Goal: Understand process/instructions

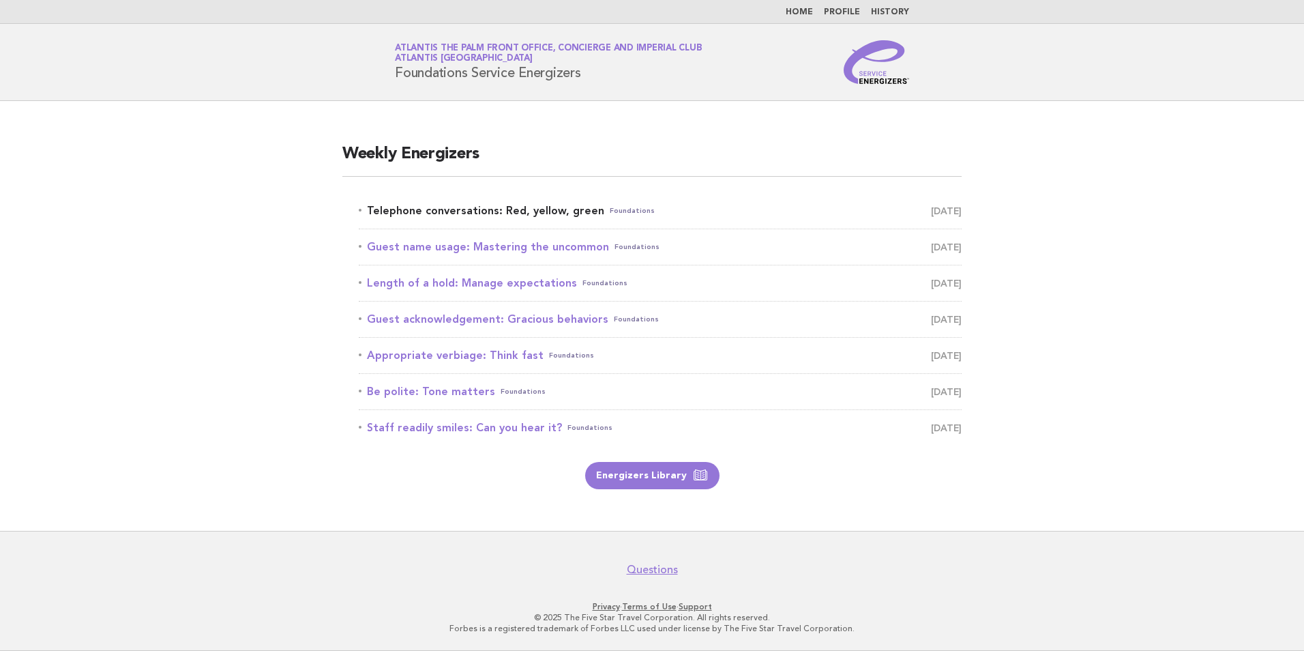
click at [492, 216] on link "Telephone conversations: Red, yellow, green Foundations September 15" at bounding box center [660, 210] width 603 height 19
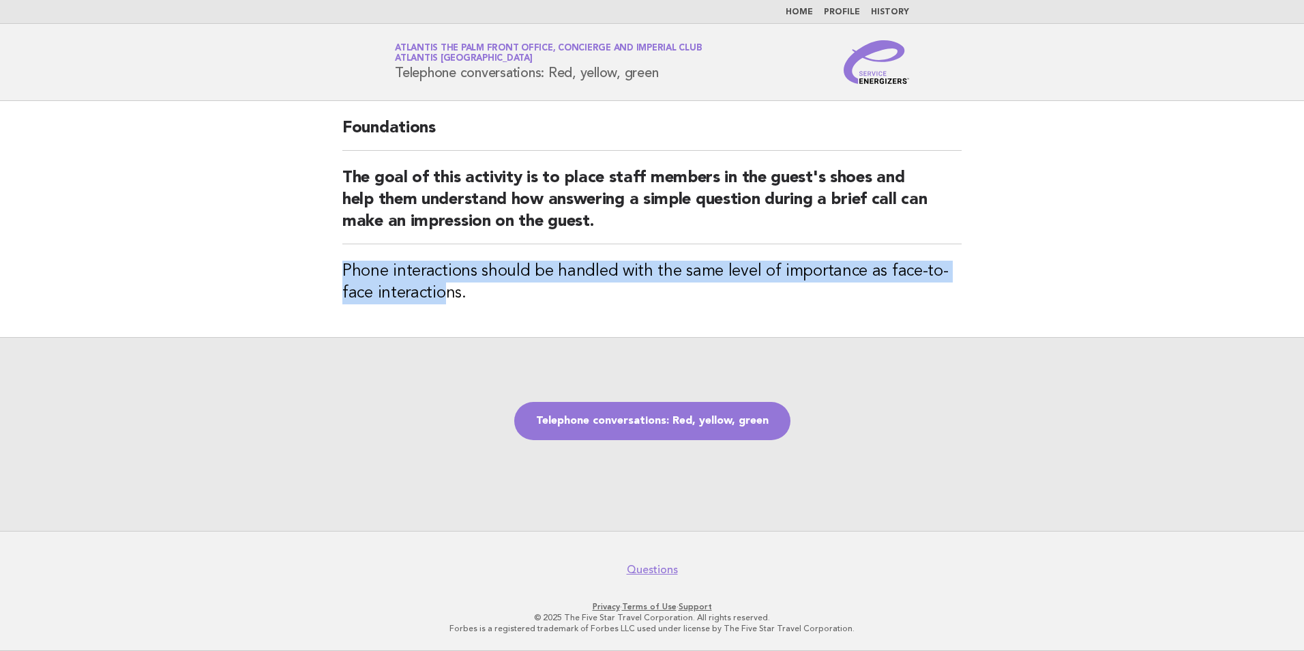
drag, startPoint x: 340, startPoint y: 263, endPoint x: 447, endPoint y: 307, distance: 116.3
click at [447, 307] on div "Foundations The goal of this activity is to place staff members in the guest's …" at bounding box center [652, 219] width 652 height 236
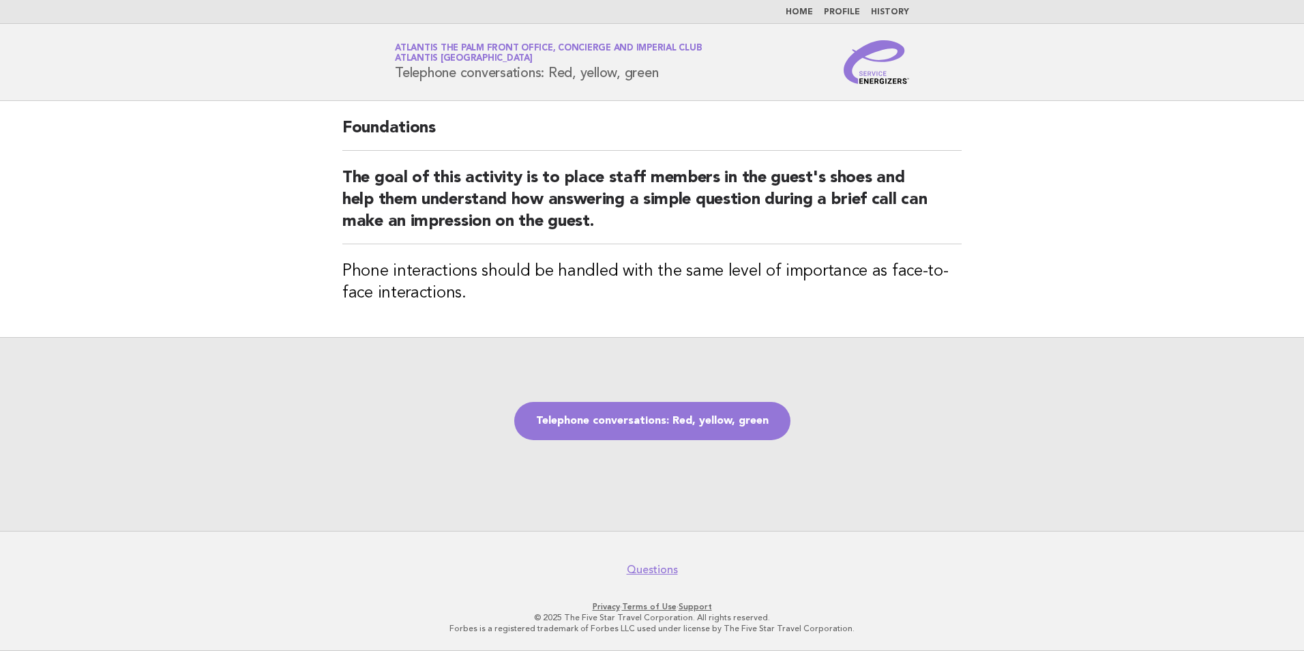
drag, startPoint x: 447, startPoint y: 307, endPoint x: 507, endPoint y: 299, distance: 59.8
click at [507, 301] on h3 "Phone interactions should be handled with the same level of importance as face-…" at bounding box center [651, 283] width 619 height 44
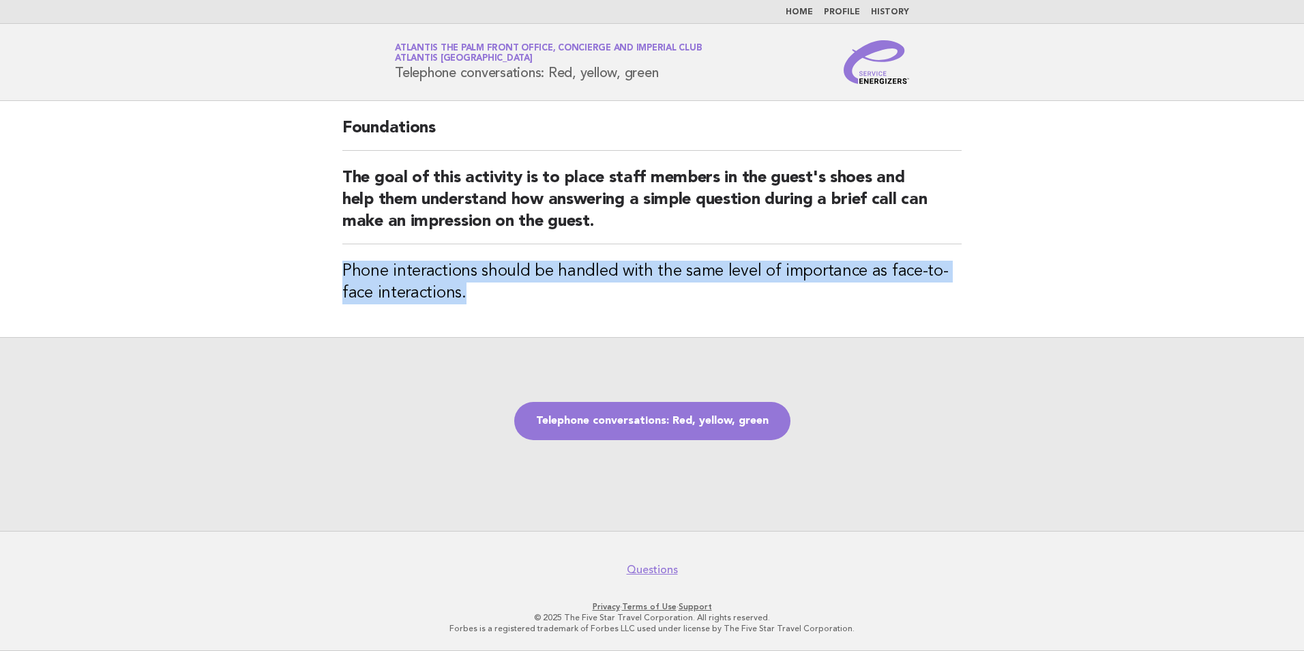
drag, startPoint x: 469, startPoint y: 294, endPoint x: 334, endPoint y: 280, distance: 135.7
click at [334, 280] on div "Foundations The goal of this activity is to place staff members in the guest's …" at bounding box center [652, 219] width 652 height 236
drag, startPoint x: 567, startPoint y: 76, endPoint x: 387, endPoint y: 72, distance: 180.8
click at [387, 72] on div "Service Energizers Atlantis The Palm Front Office, Concierge and Imperial Club …" at bounding box center [652, 62] width 552 height 44
copy h1 "Telephone conversations: Red, yellow, green"
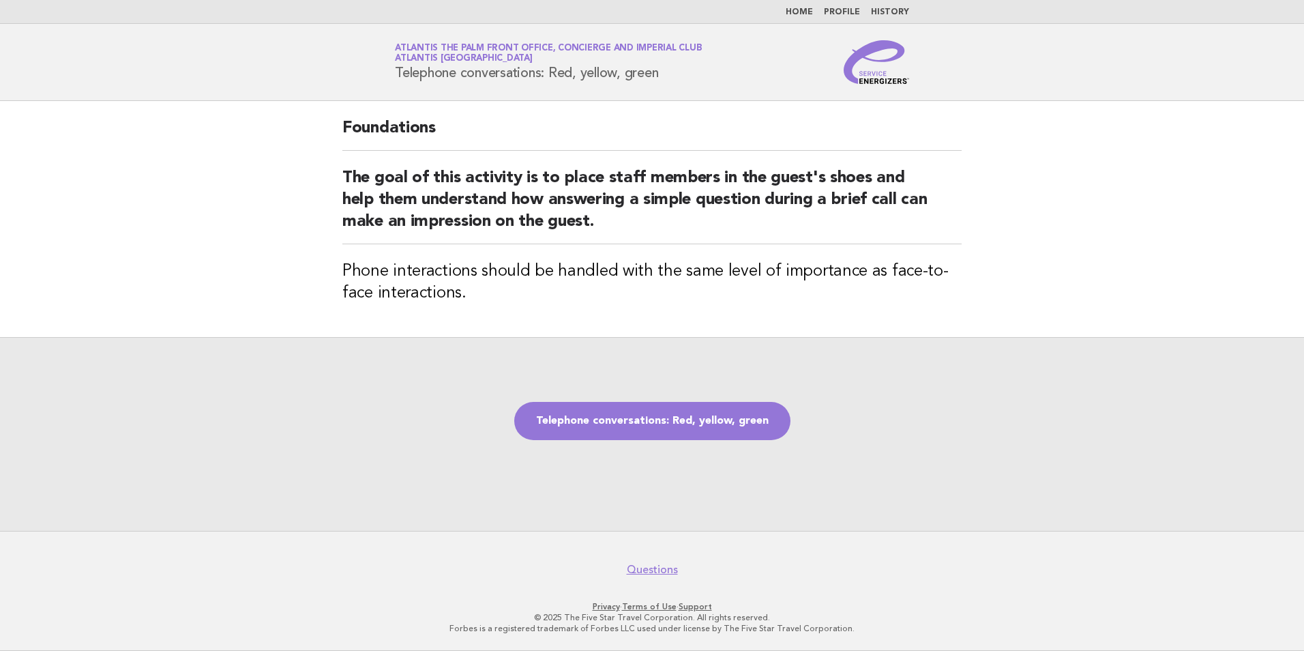
click at [952, 351] on div "Telephone conversations: Red, yellow, green" at bounding box center [652, 434] width 1304 height 194
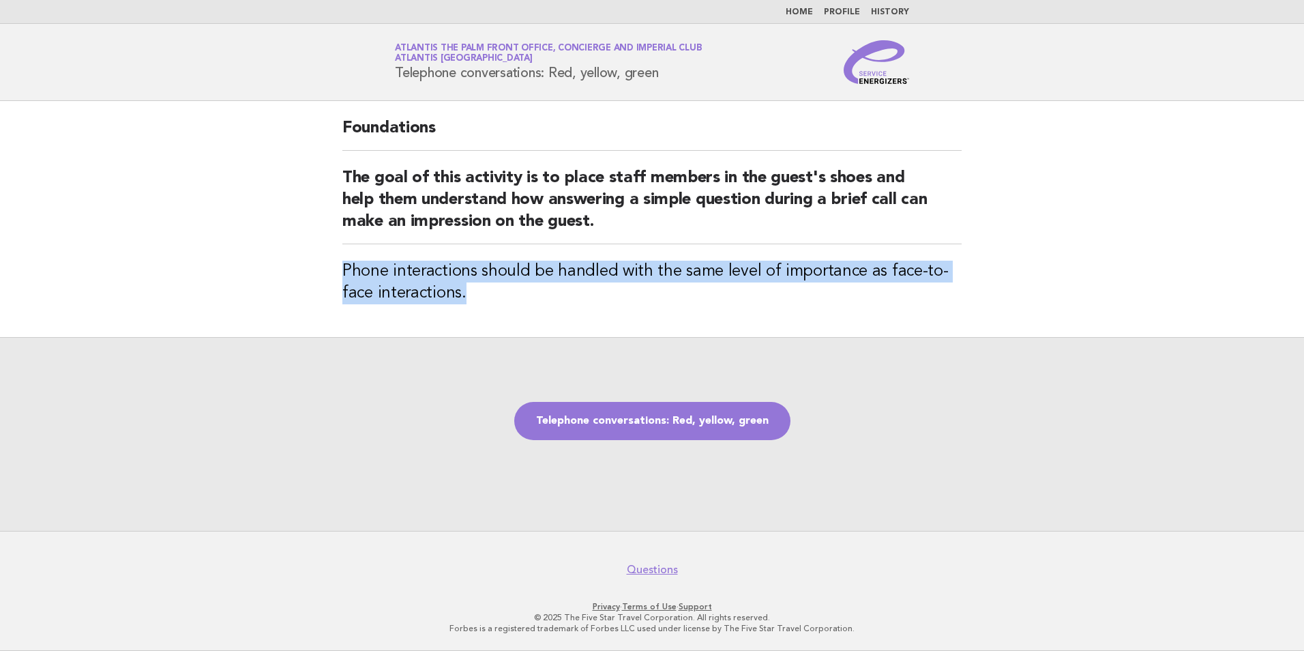
drag, startPoint x: 437, startPoint y: 293, endPoint x: 344, endPoint y: 269, distance: 95.8
click at [344, 269] on h3 "Phone interactions should be handled with the same level of importance as face-…" at bounding box center [651, 283] width 619 height 44
copy h3 "Phone interactions should be handled with the same level of importance as face-…"
click at [709, 419] on link "Telephone conversations: Red, yellow, green" at bounding box center [652, 421] width 276 height 38
click at [632, 416] on link "Telephone conversations: Red, yellow, green" at bounding box center [652, 421] width 276 height 38
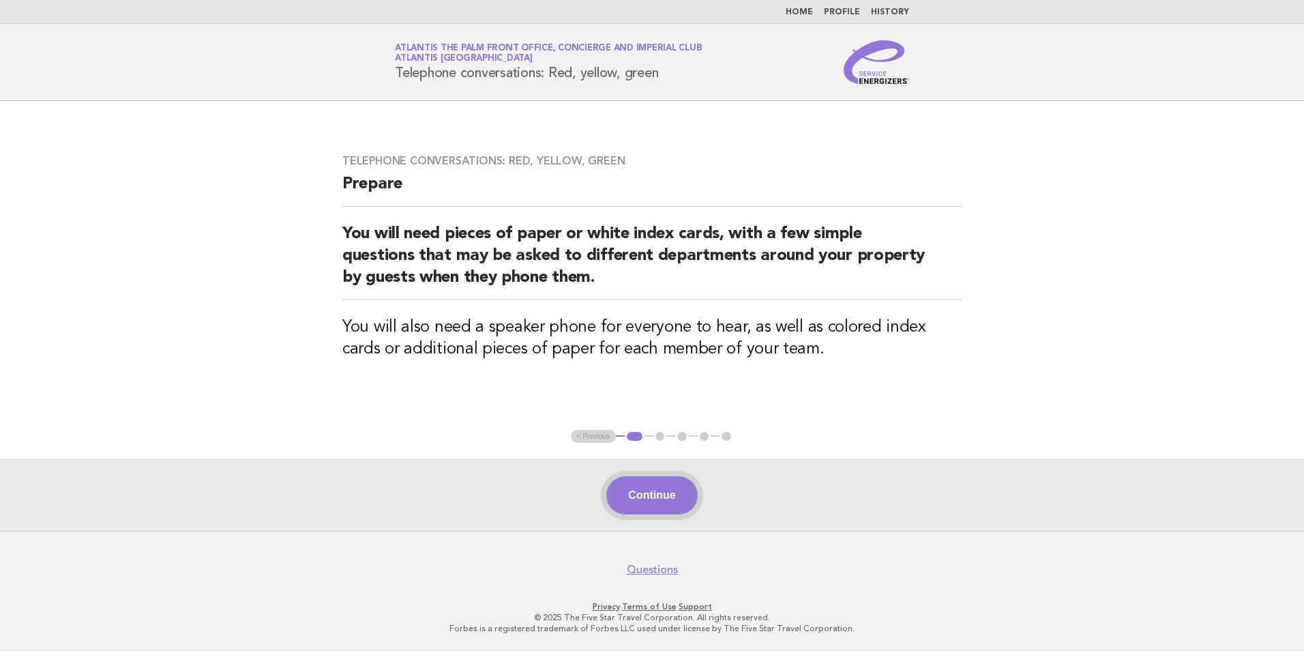
click at [636, 483] on button "Continue" at bounding box center [651, 495] width 91 height 38
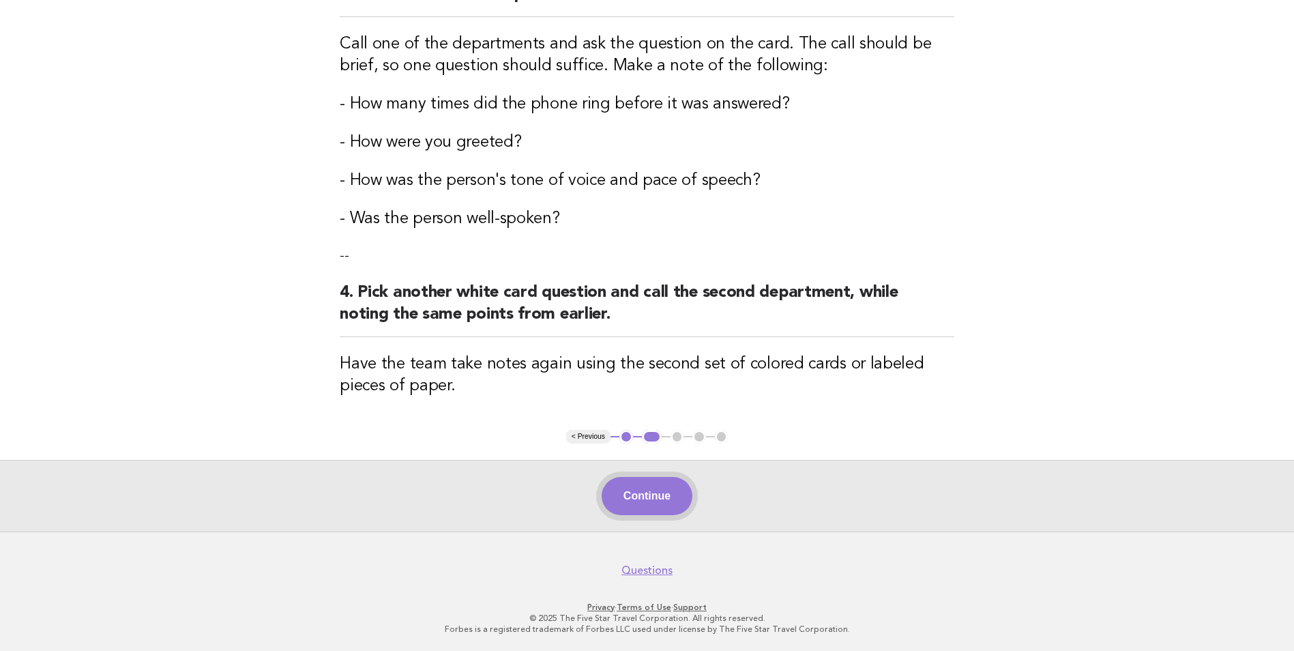
click at [683, 487] on button "Continue" at bounding box center [647, 496] width 91 height 38
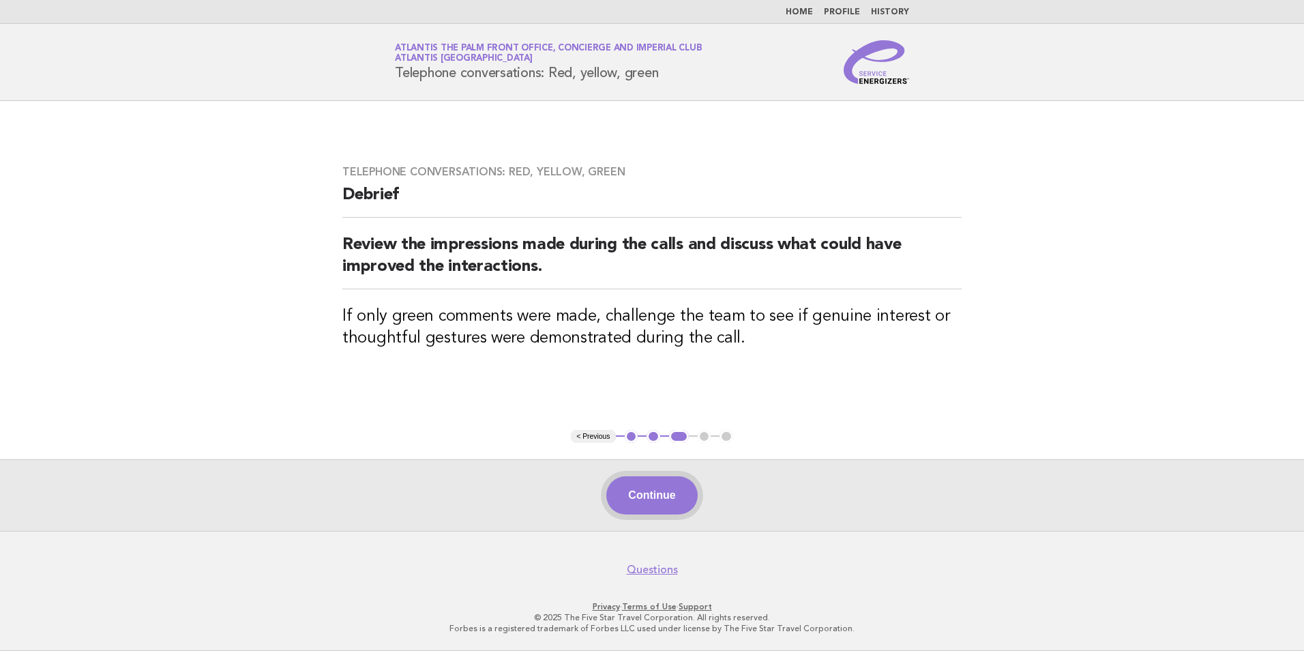
click at [658, 483] on button "Continue" at bounding box center [651, 495] width 91 height 38
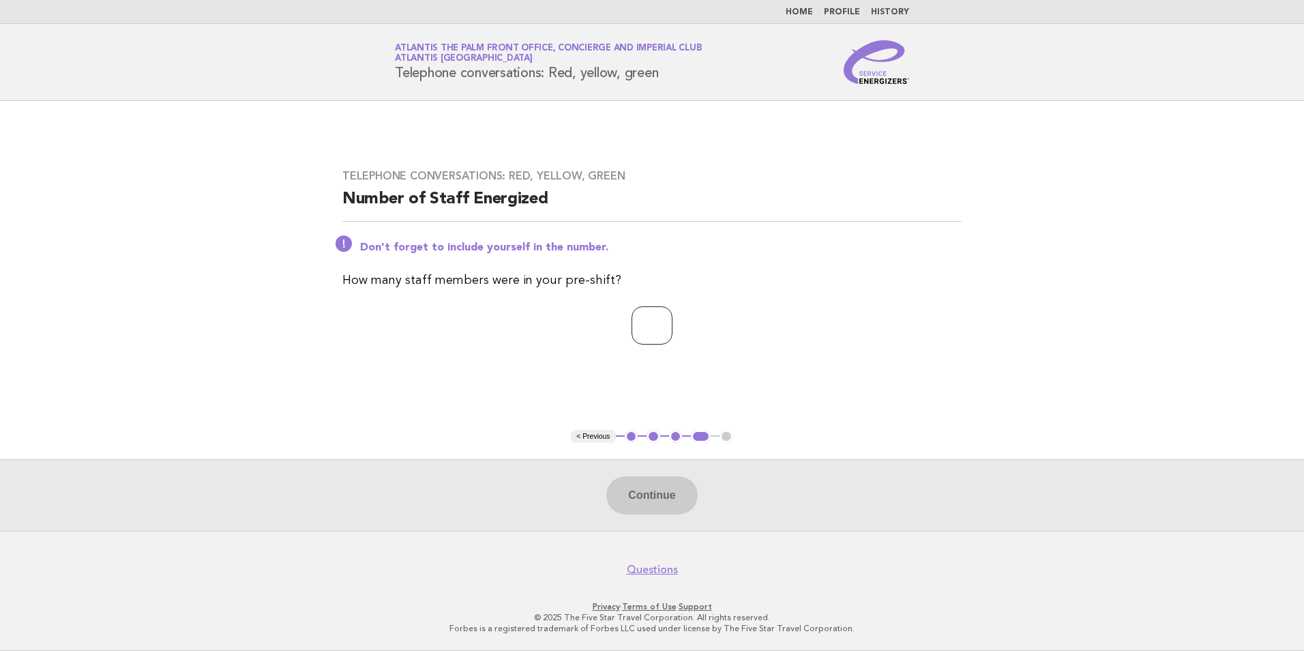
click at [663, 329] on input "number" at bounding box center [652, 325] width 41 height 38
type input "**"
click at [629, 484] on button "Continue" at bounding box center [651, 495] width 91 height 38
